Goal: Complete application form

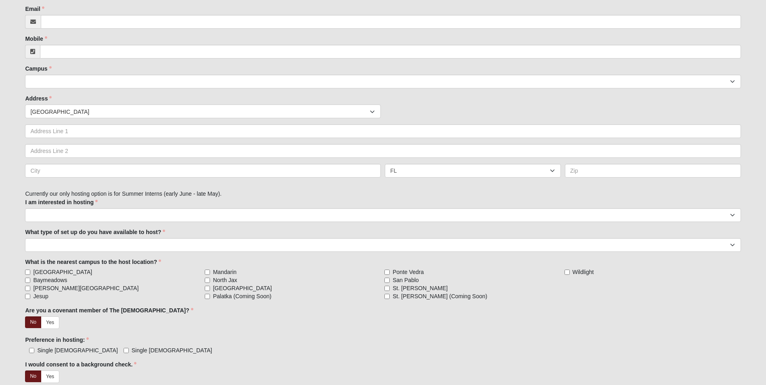
scroll to position [161, 0]
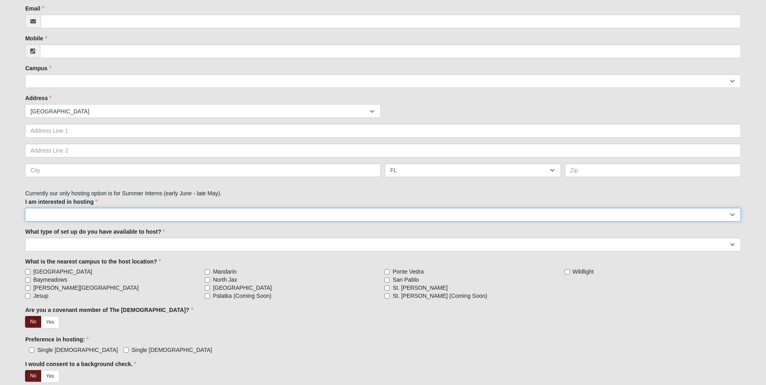
click at [157, 212] on select "Summer Intern (late May - early August)" at bounding box center [382, 215] width 715 height 14
click at [157, 213] on select "Summer Intern (late May - early August)" at bounding box center [382, 215] width 715 height 14
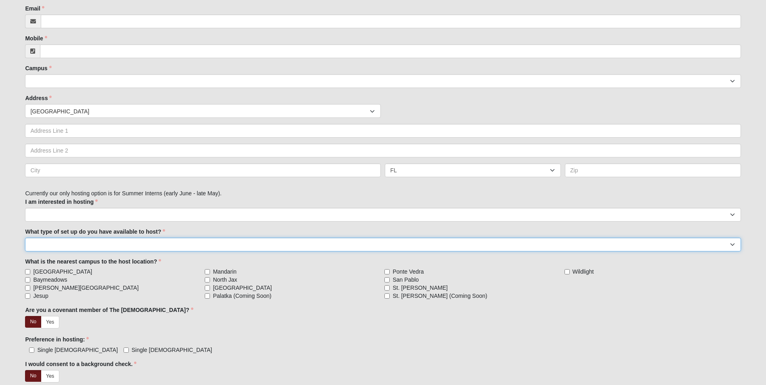
click at [154, 248] on select "Individual bedroom in primary home Mother-in-law suite or above-garage apartmen…" at bounding box center [382, 245] width 715 height 14
click at [154, 245] on select "Individual bedroom in primary home Mother-in-law suite or above-garage apartmen…" at bounding box center [382, 245] width 715 height 14
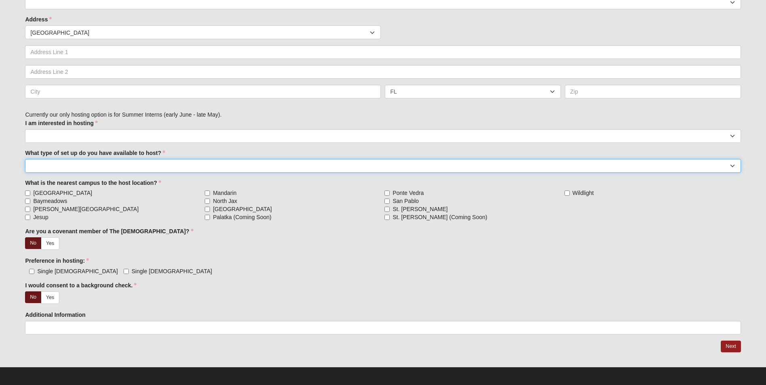
scroll to position [243, 0]
